Goal: Information Seeking & Learning: Learn about a topic

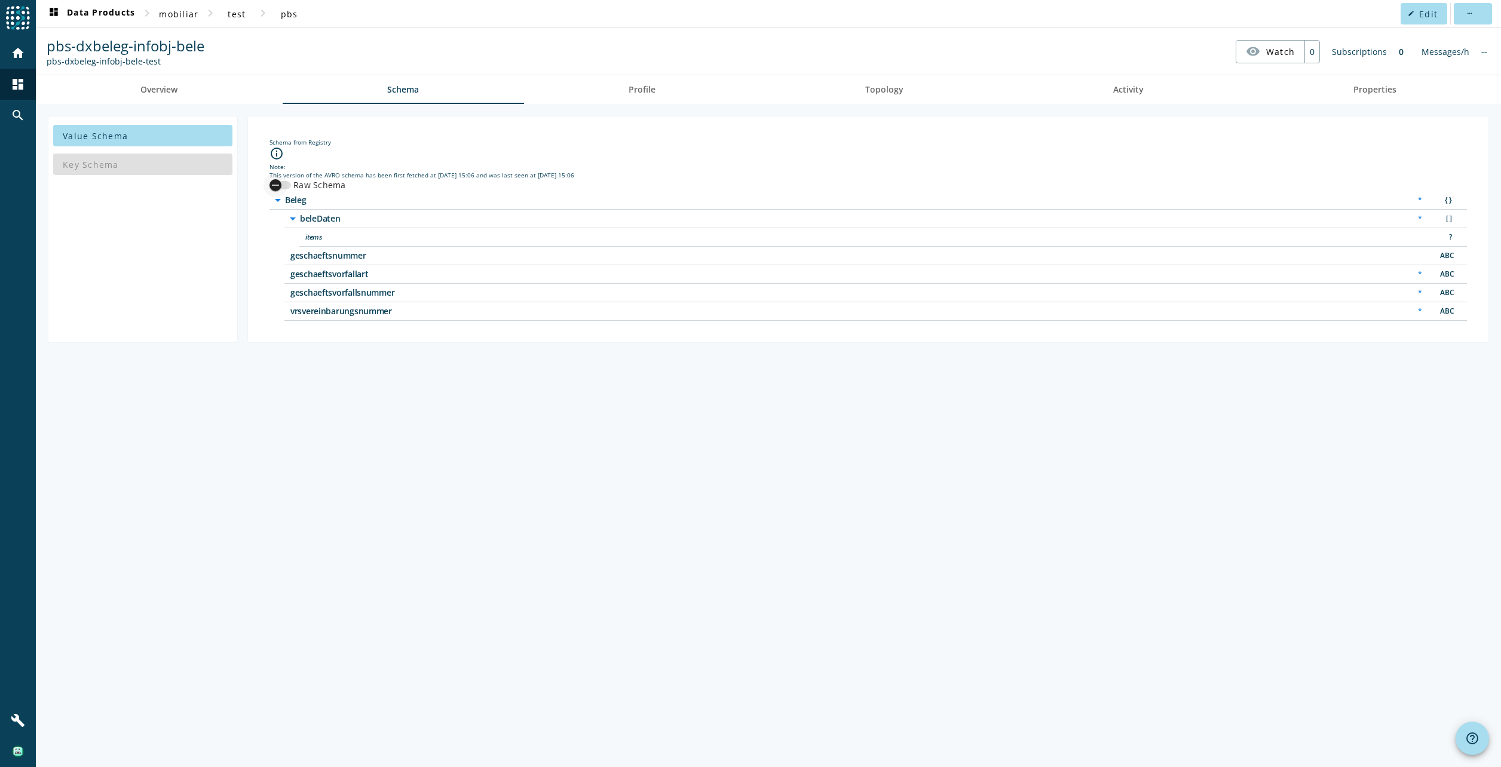
click at [281, 185] on div "button" at bounding box center [276, 185] width 12 height 12
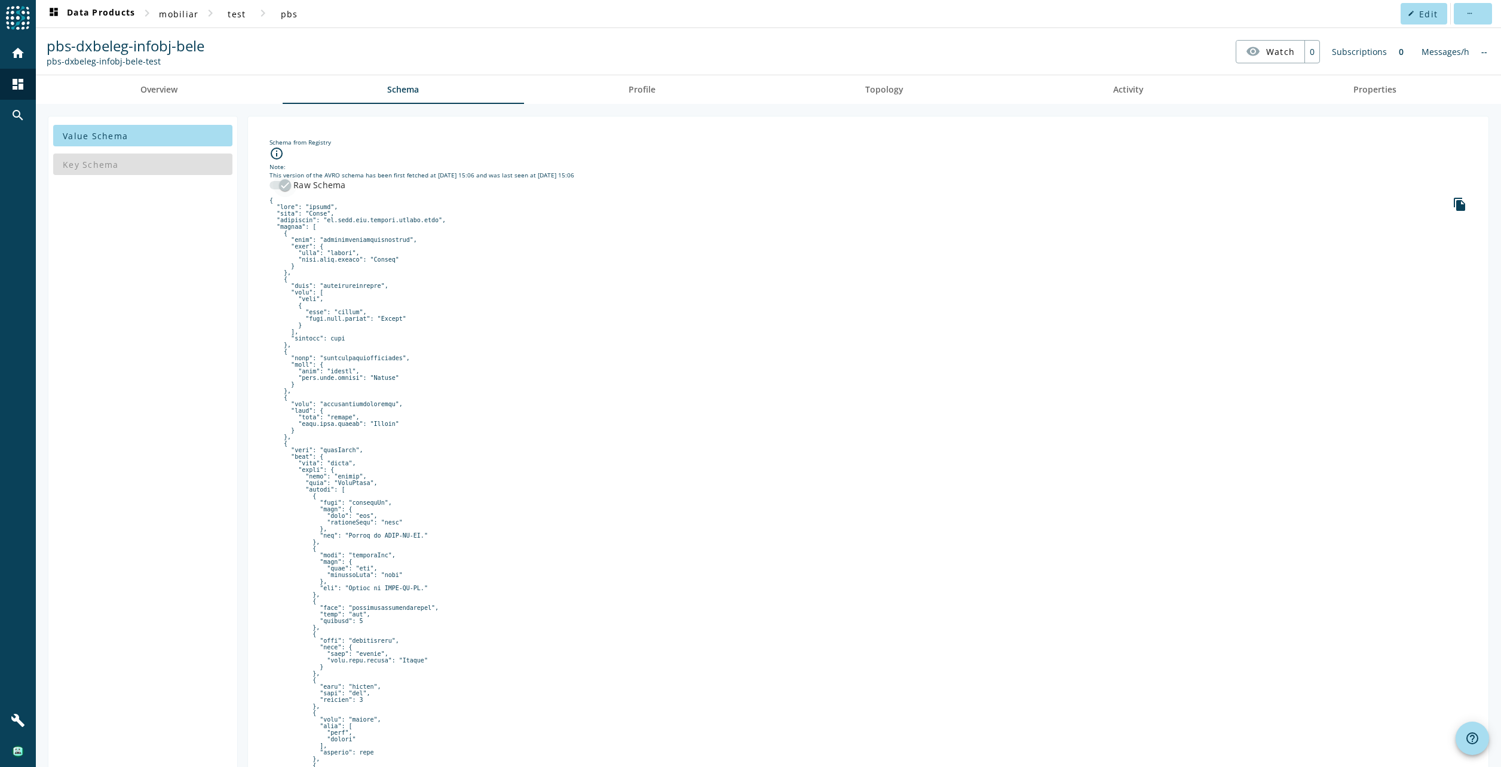
click at [287, 185] on icon "button" at bounding box center [285, 185] width 11 height 11
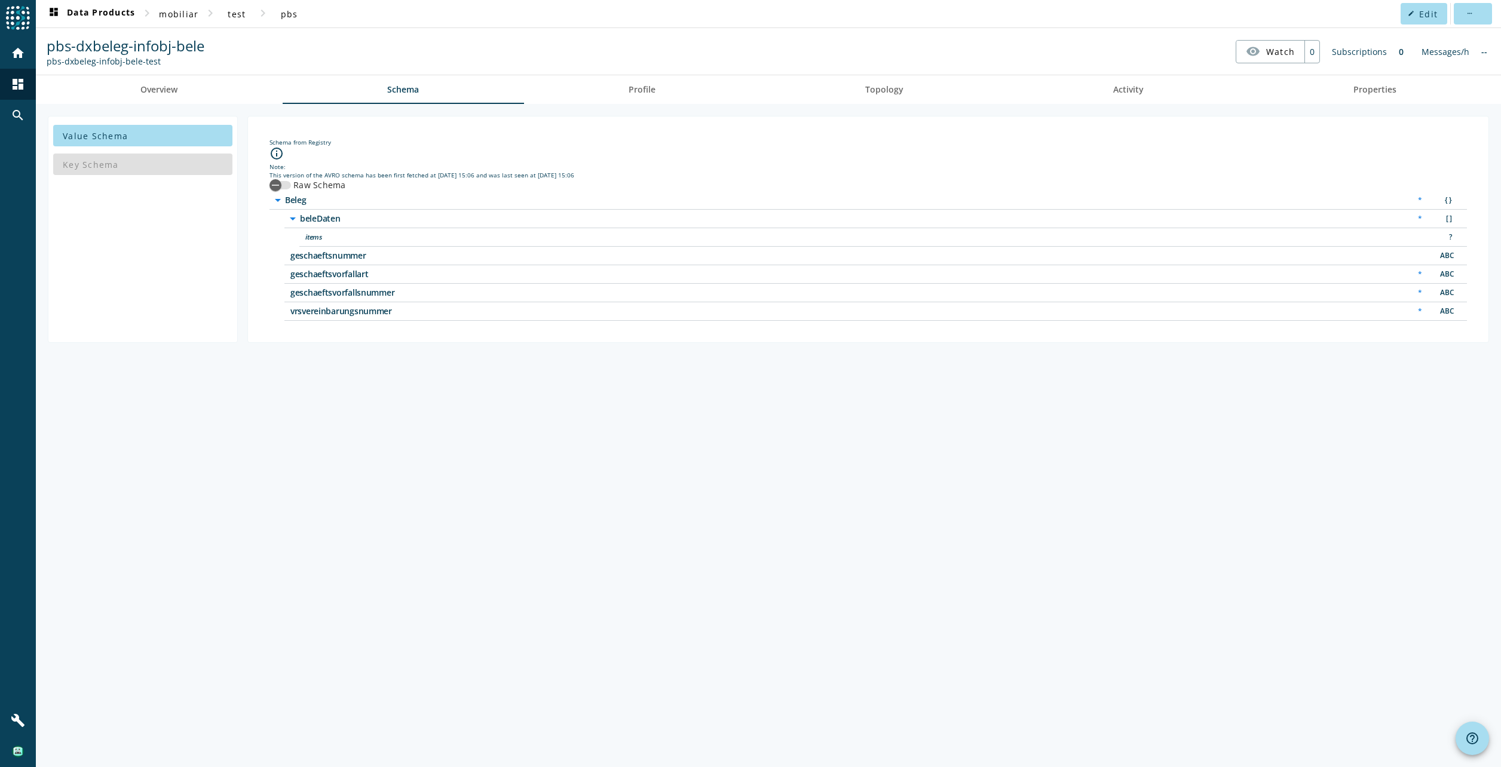
click at [109, 173] on div "Key Schema" at bounding box center [142, 164] width 179 height 29
click at [111, 140] on span "Value Schema" at bounding box center [95, 135] width 65 height 11
click at [106, 166] on div "Key Schema" at bounding box center [142, 164] width 179 height 29
click at [103, 139] on span "Value Schema" at bounding box center [95, 135] width 65 height 11
click at [93, 163] on div "Key Schema" at bounding box center [142, 164] width 179 height 29
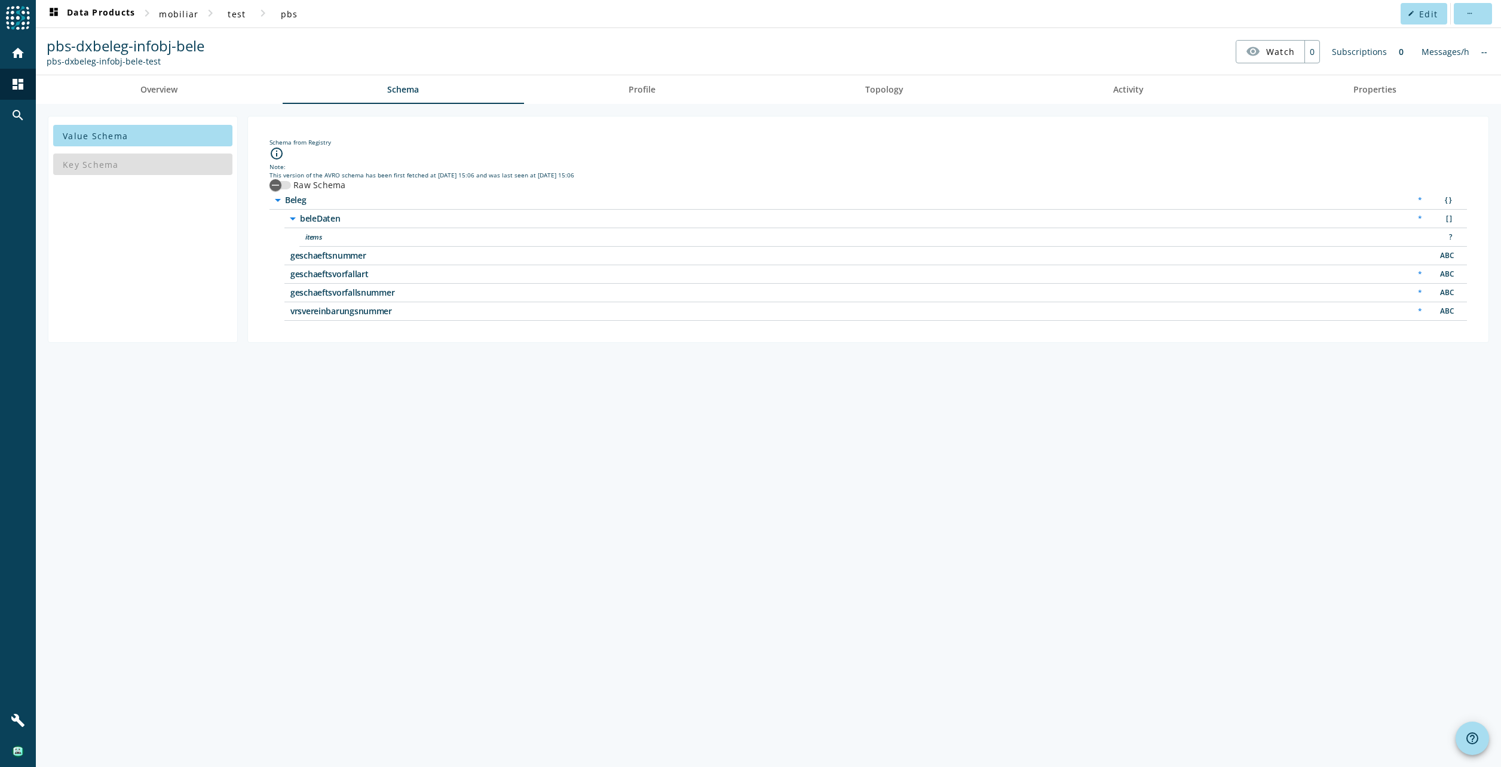
click at [93, 163] on div "Key Schema" at bounding box center [142, 164] width 179 height 29
drag, startPoint x: 93, startPoint y: 163, endPoint x: 411, endPoint y: 103, distance: 322.9
click at [408, 111] on div "Value Schema Key Schema Schema from Registry info_outline Note: This version of…" at bounding box center [768, 435] width 1465 height 663
click at [192, 88] on link "Overview" at bounding box center [159, 89] width 247 height 29
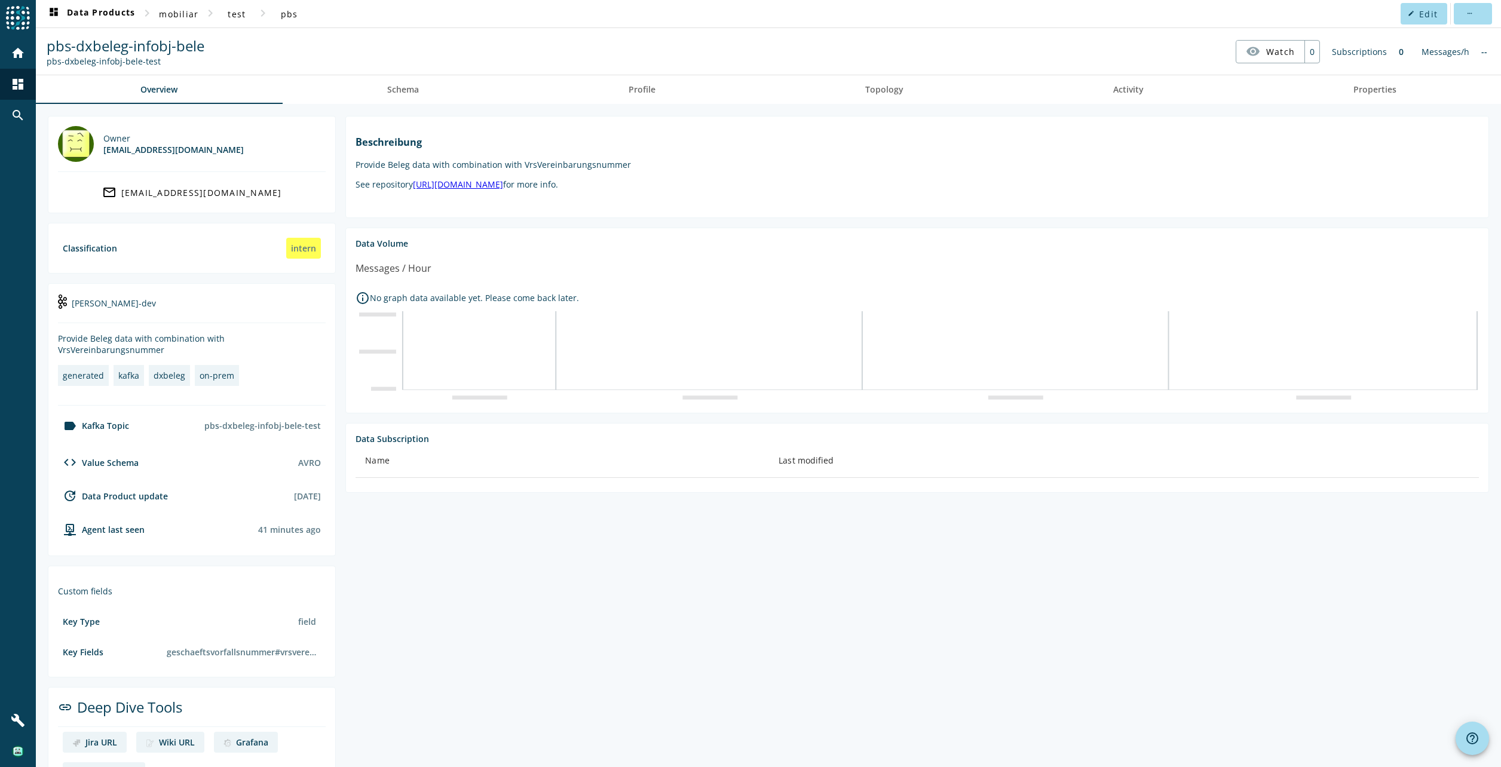
scroll to position [43, 0]
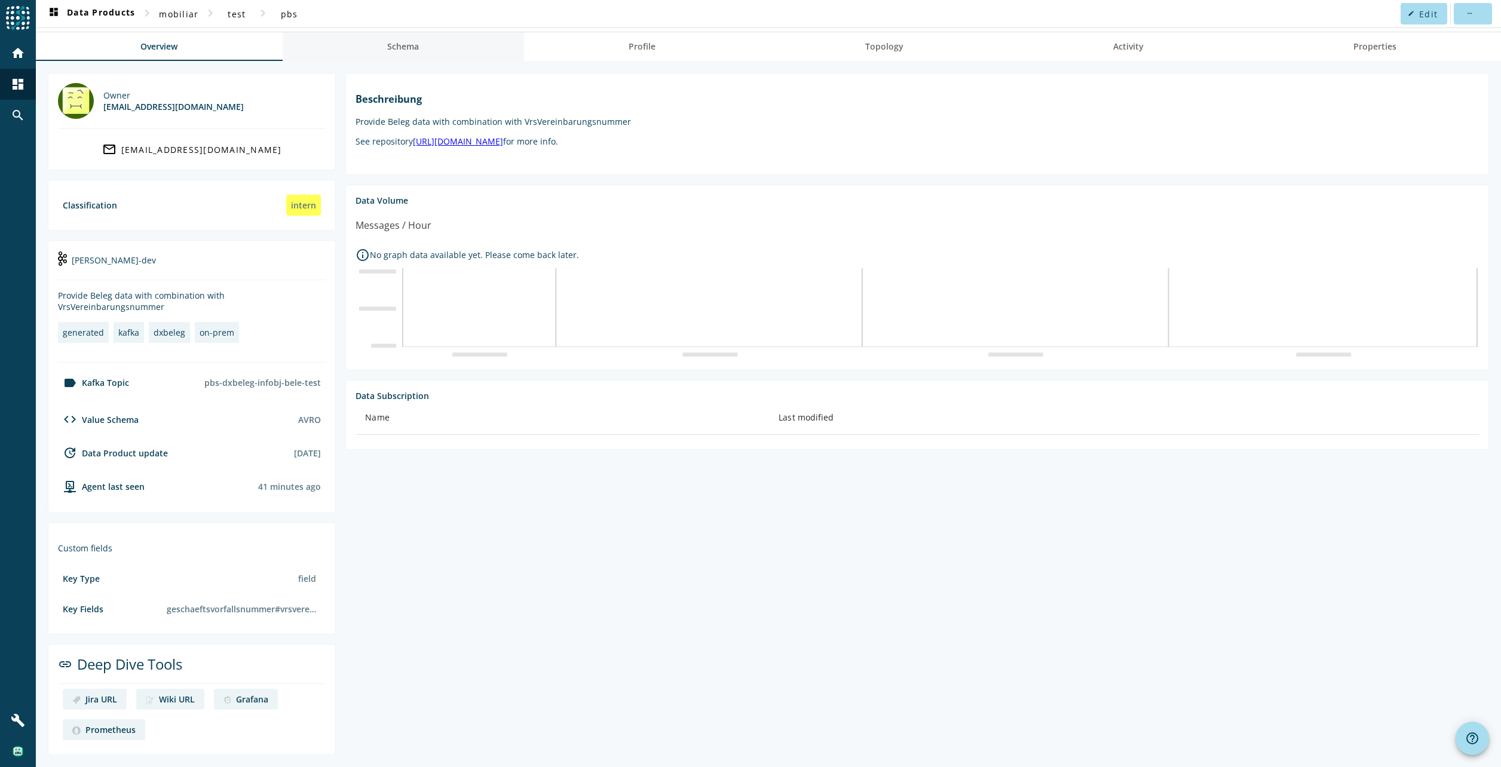
click at [409, 53] on span "Schema" at bounding box center [403, 46] width 32 height 29
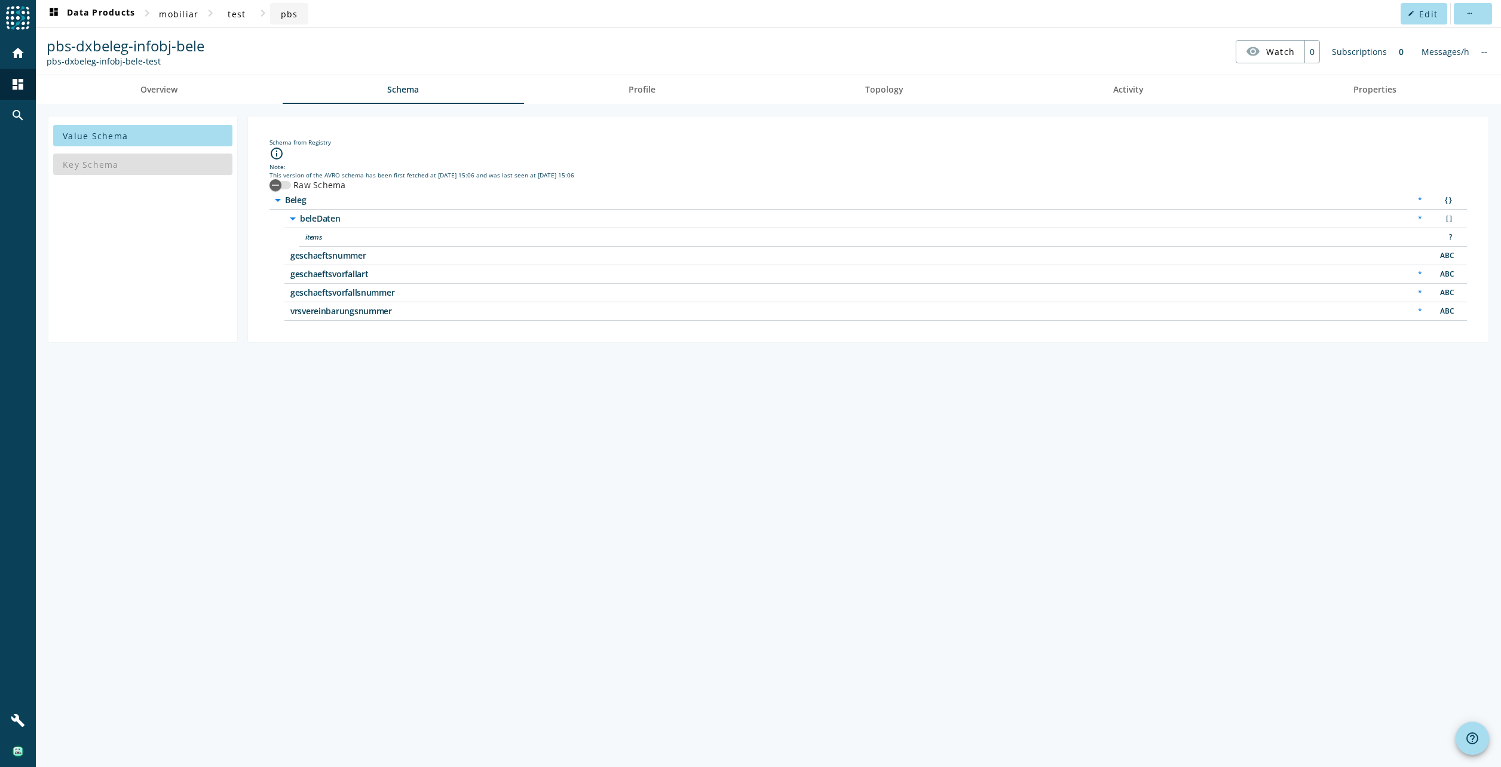
click at [290, 17] on span "pbs" at bounding box center [289, 13] width 17 height 11
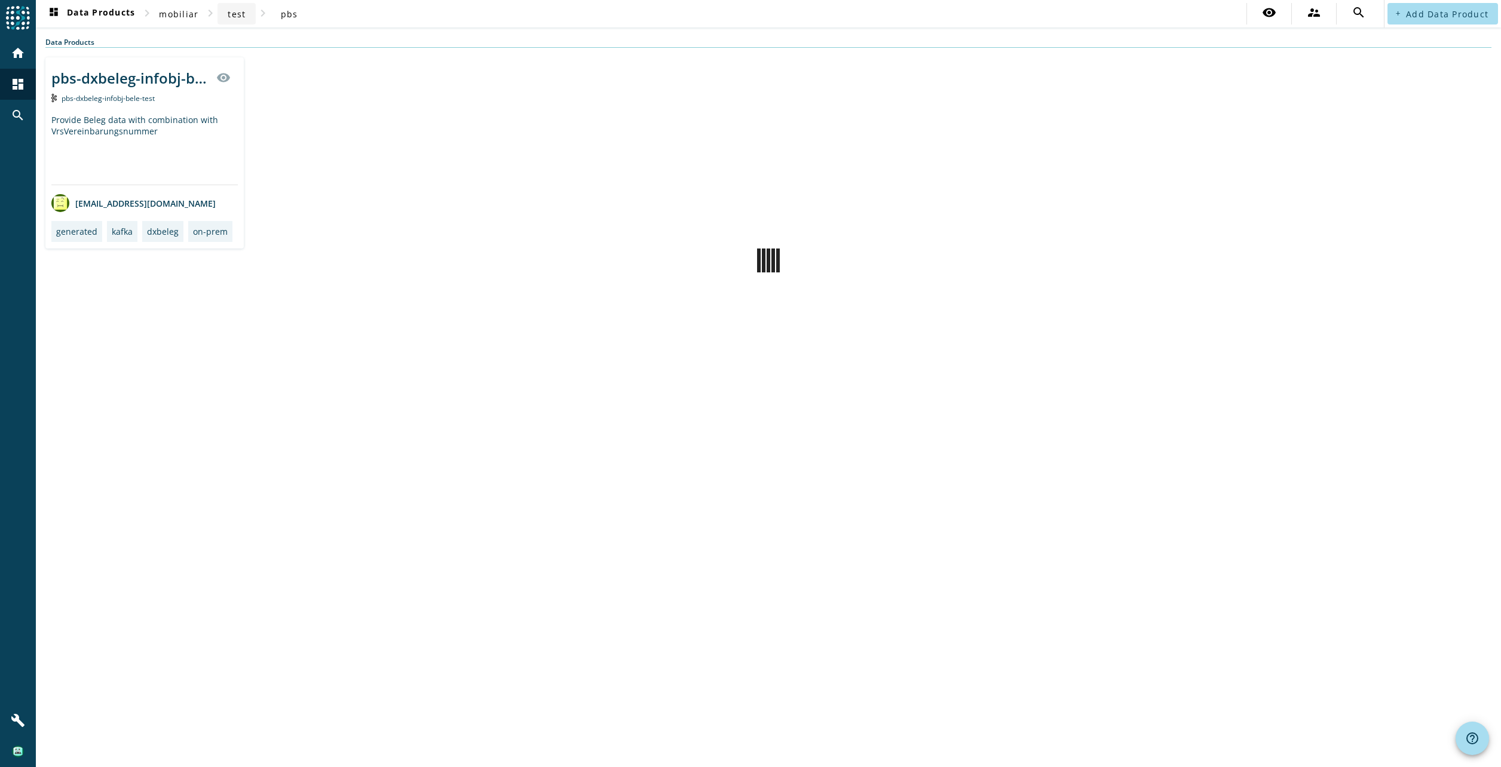
click at [238, 19] on span "test" at bounding box center [237, 13] width 18 height 11
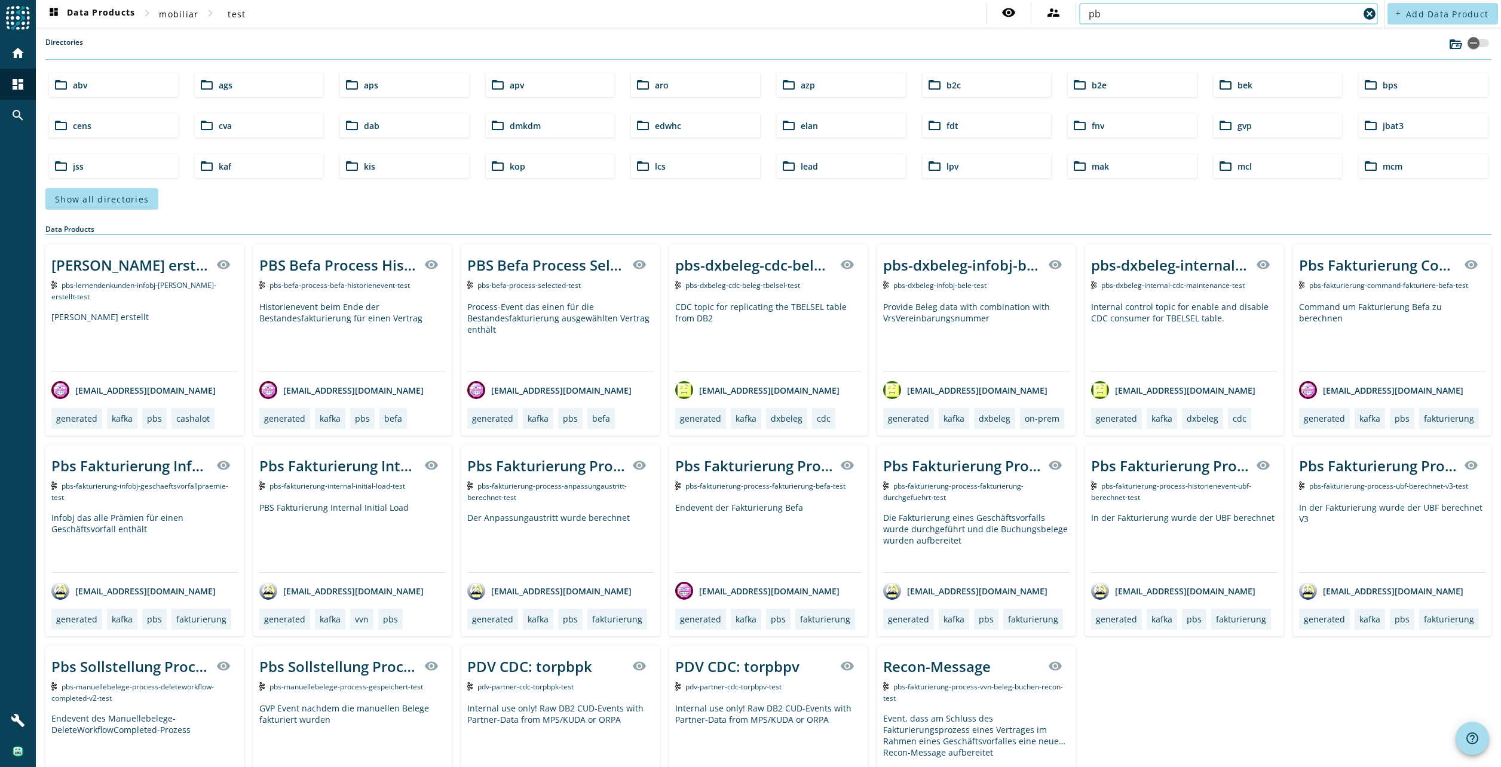
type input "pbs-dxbeleg"
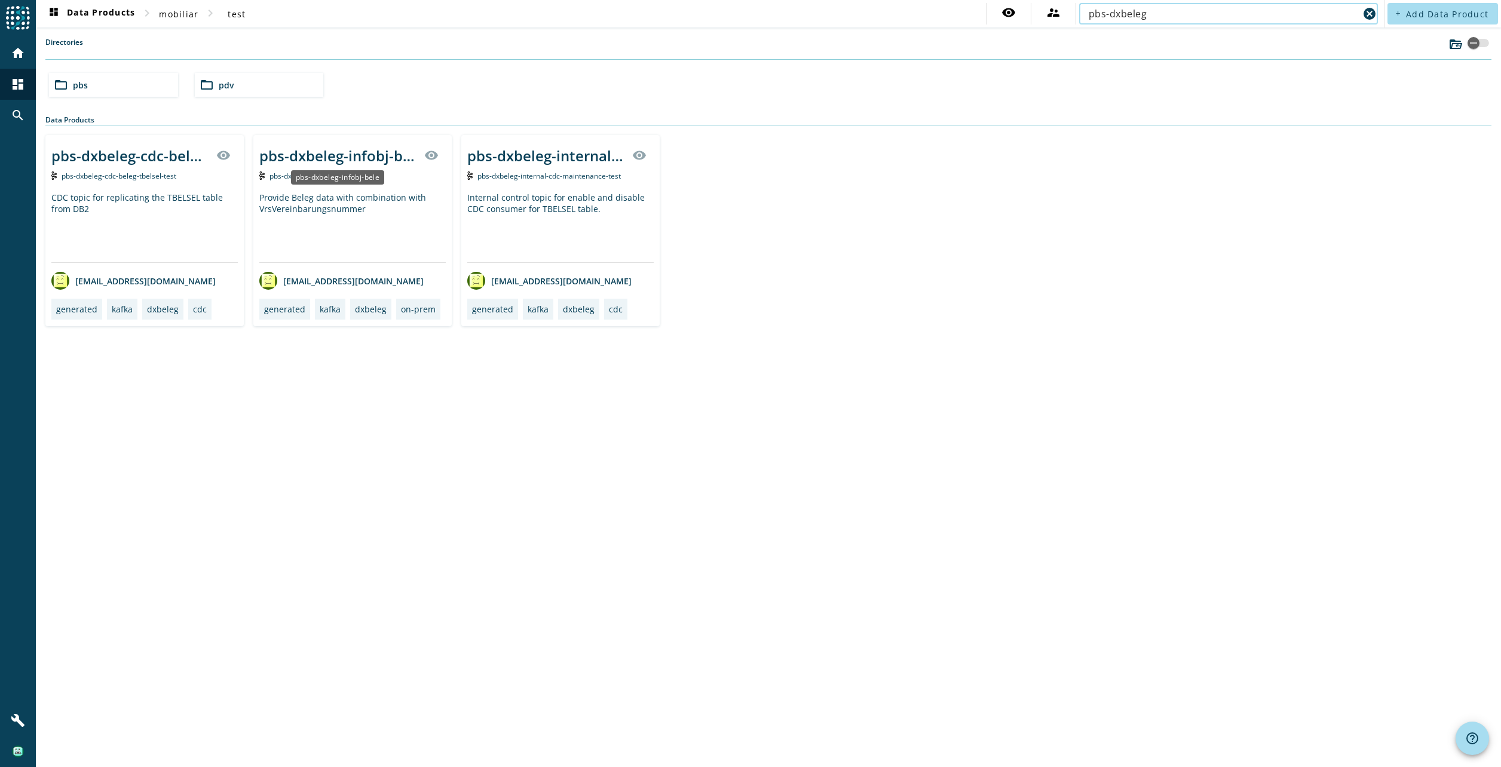
click at [382, 161] on div "pbs-dxbeleg-infobj-bele" at bounding box center [338, 156] width 158 height 20
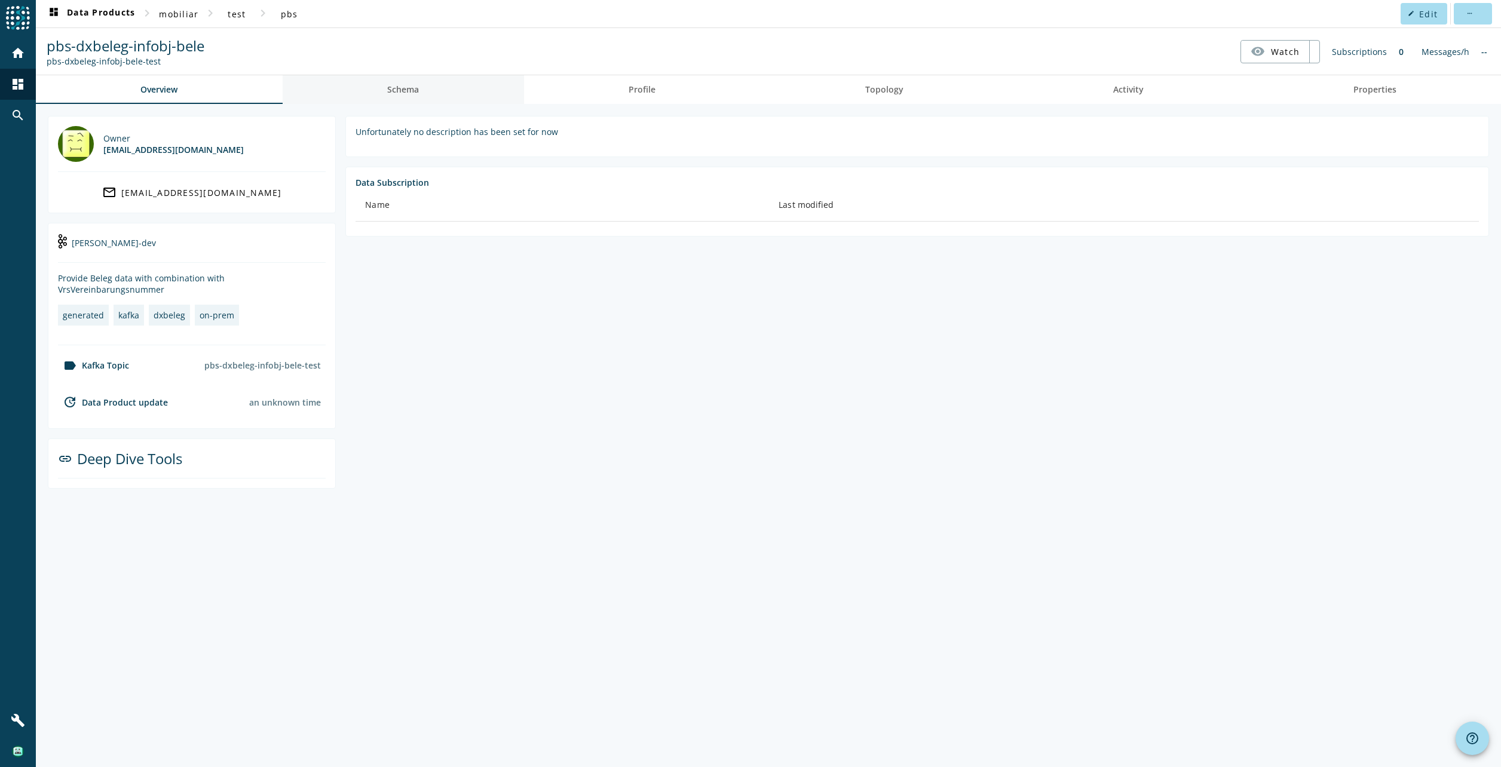
click at [394, 79] on span "Schema" at bounding box center [403, 89] width 32 height 29
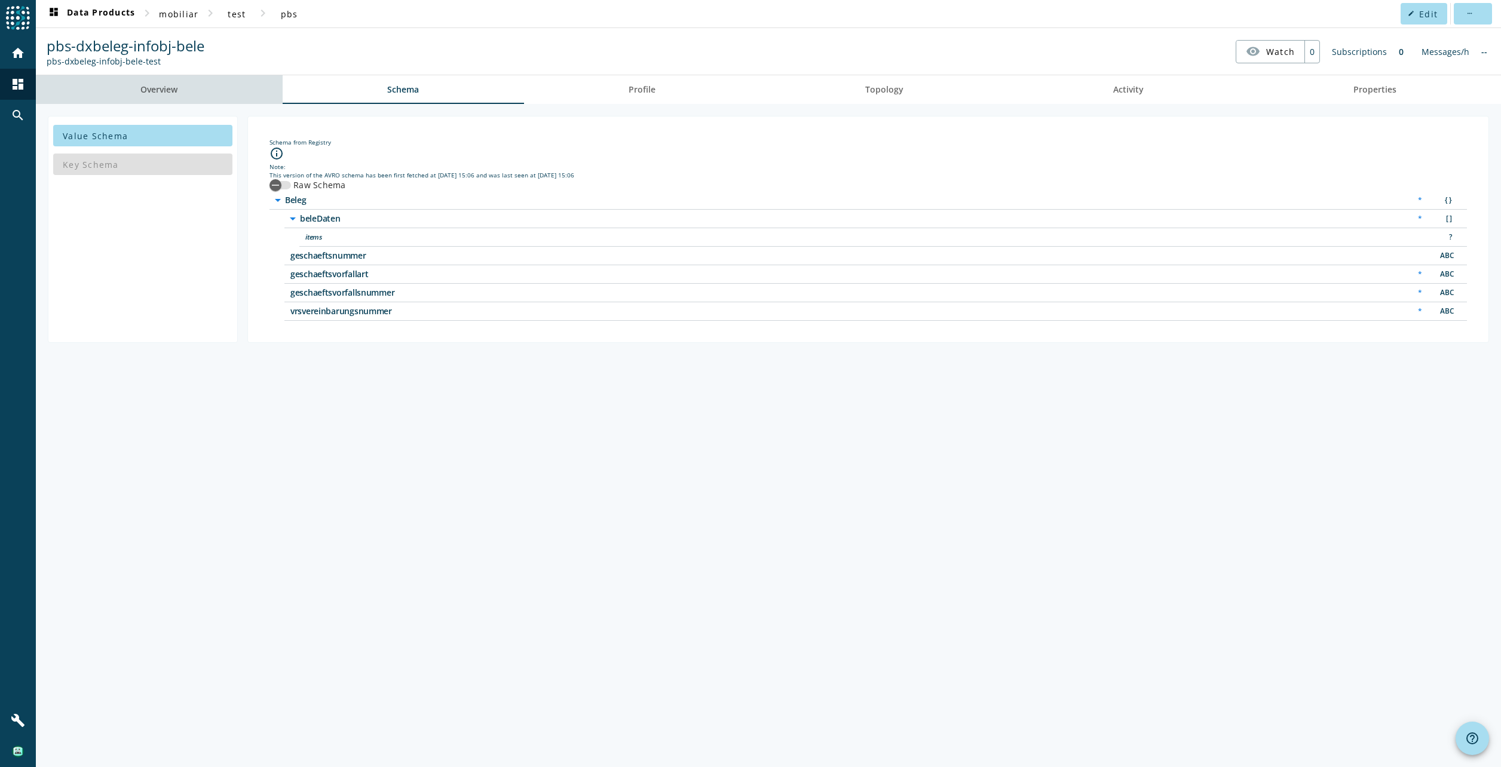
click at [159, 97] on span "Overview" at bounding box center [158, 89] width 37 height 29
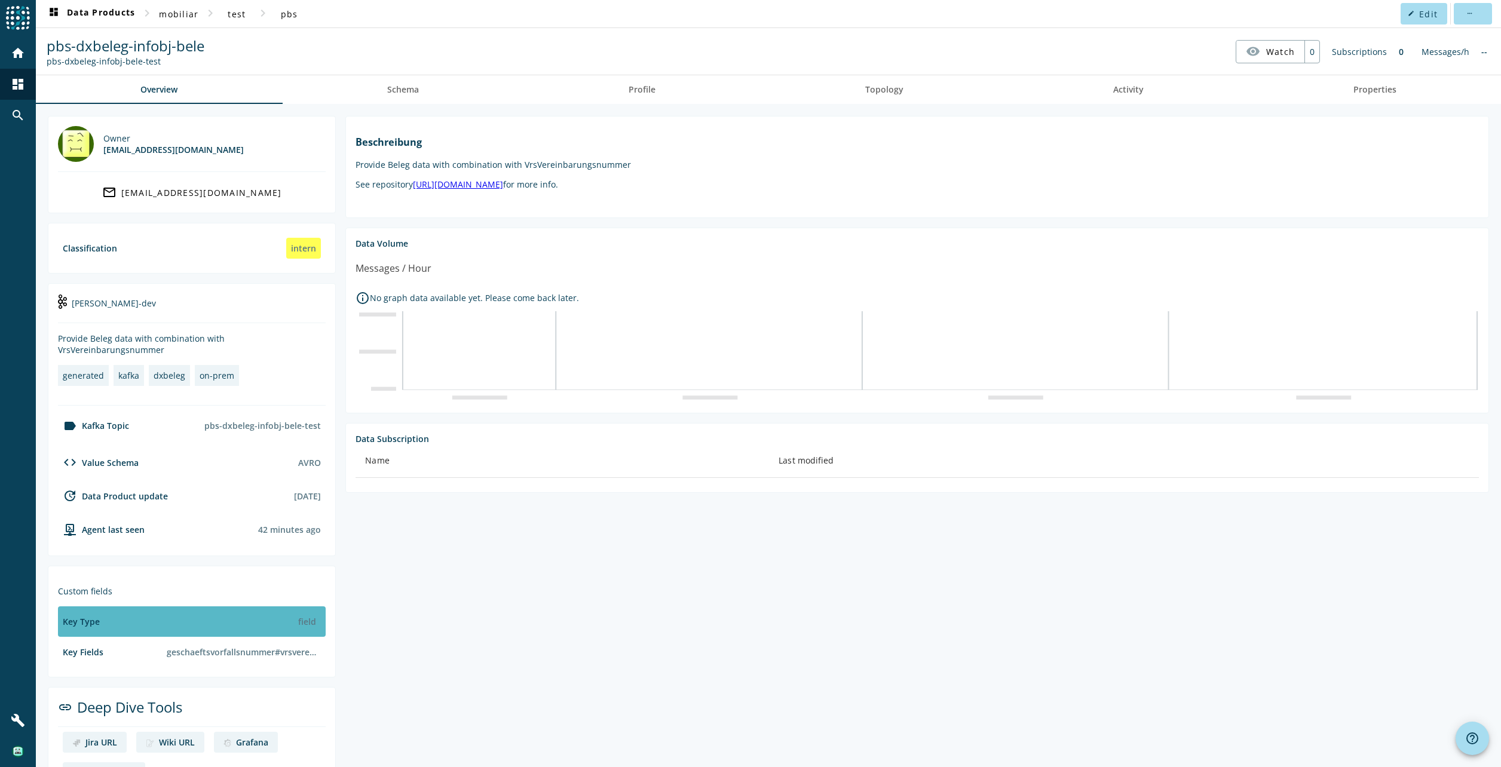
click at [219, 634] on div "Key Type field" at bounding box center [192, 622] width 268 height 30
